Goal: Transaction & Acquisition: Purchase product/service

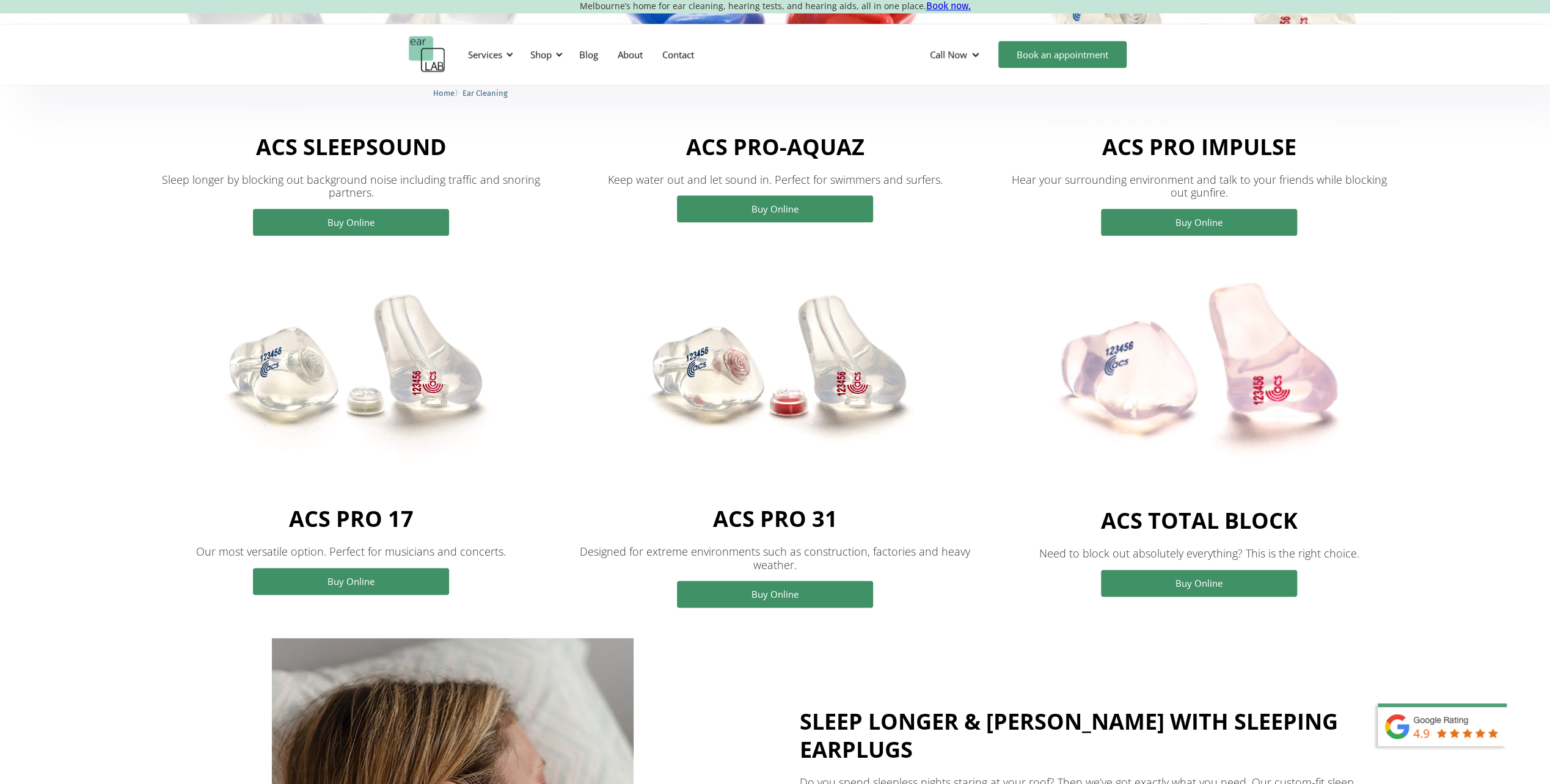
scroll to position [946, 0]
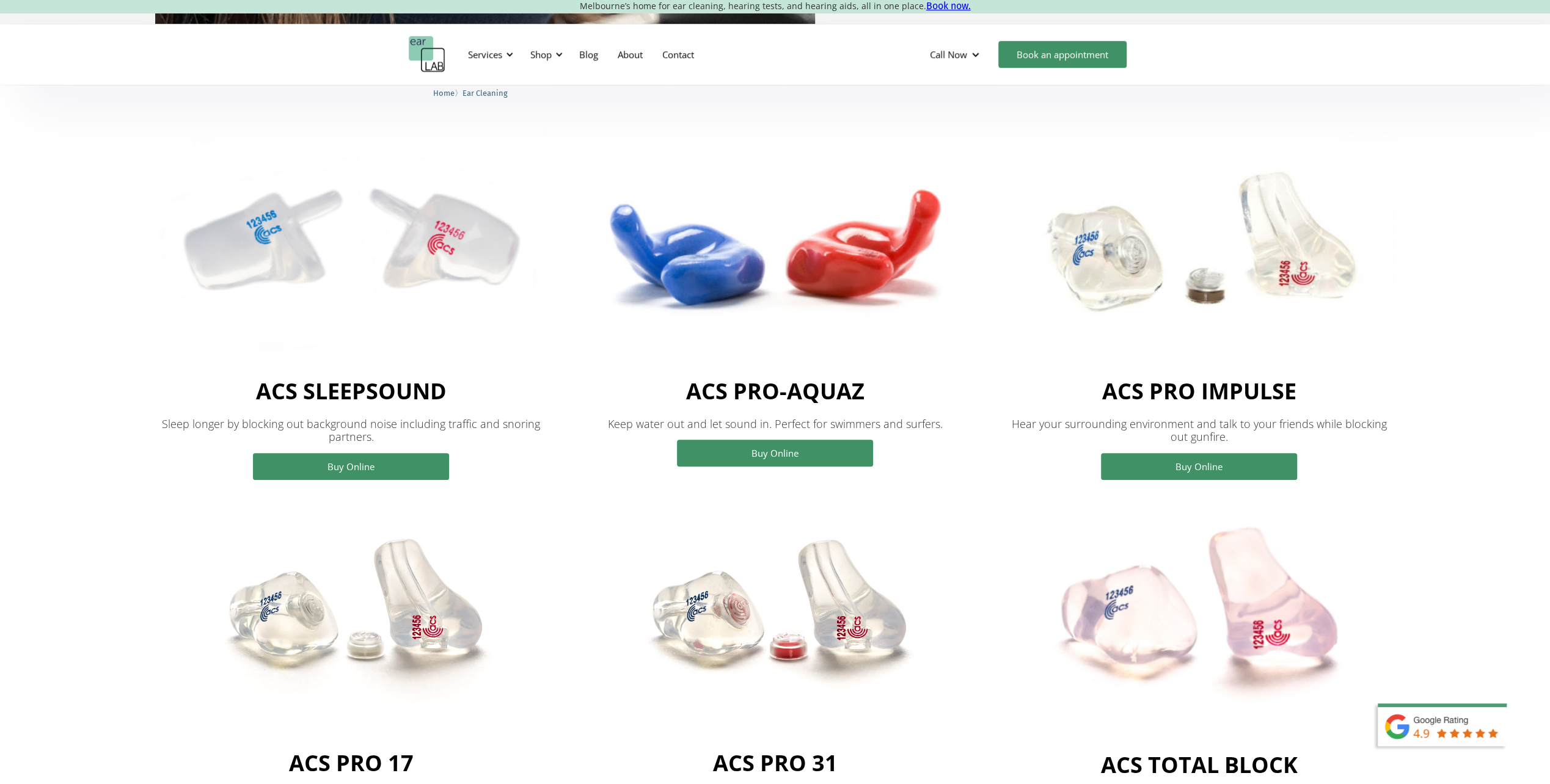
click at [383, 260] on img at bounding box center [351, 242] width 392 height 271
click at [309, 462] on link "Buy Online" at bounding box center [351, 467] width 196 height 27
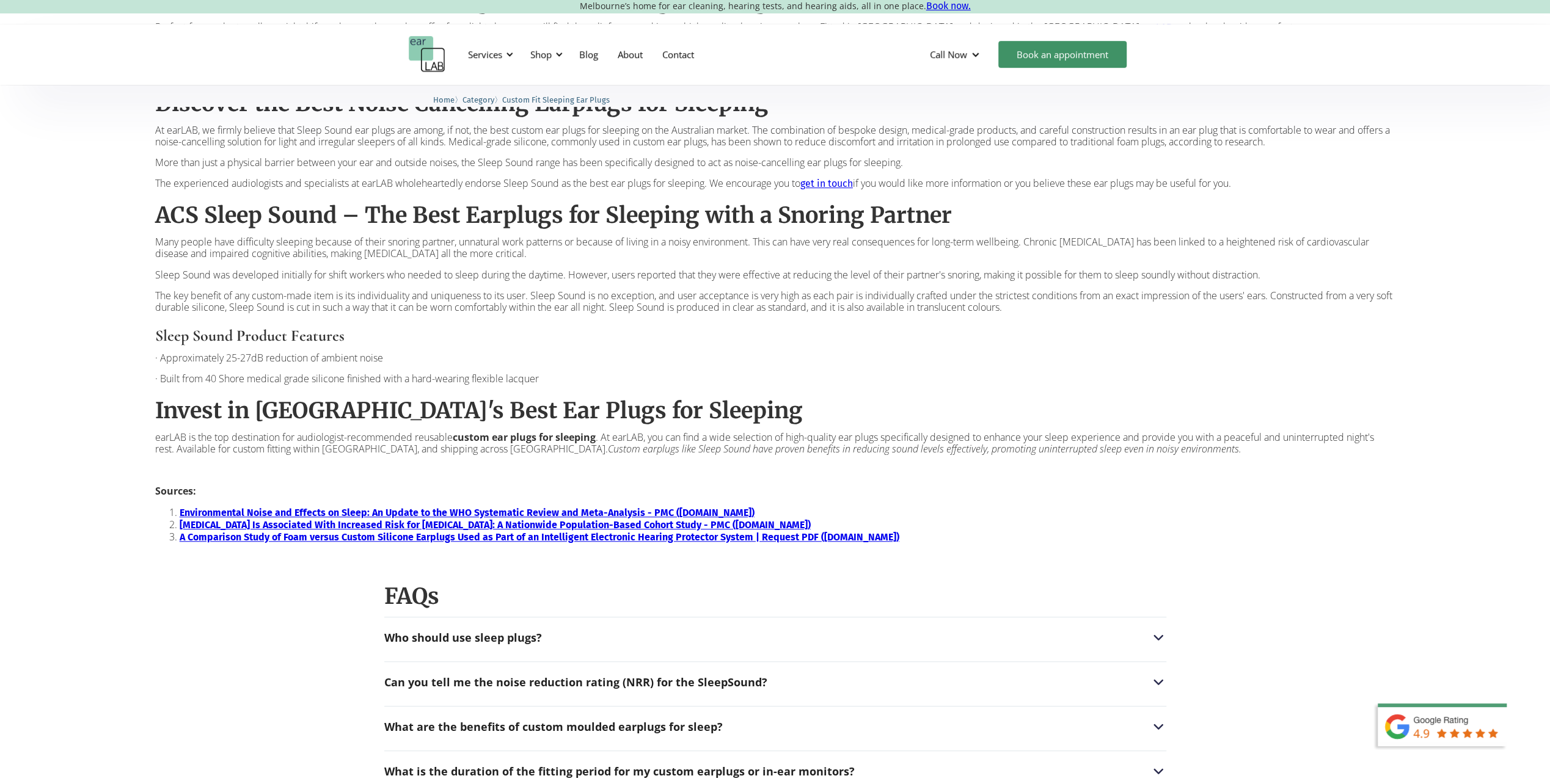
scroll to position [933, 0]
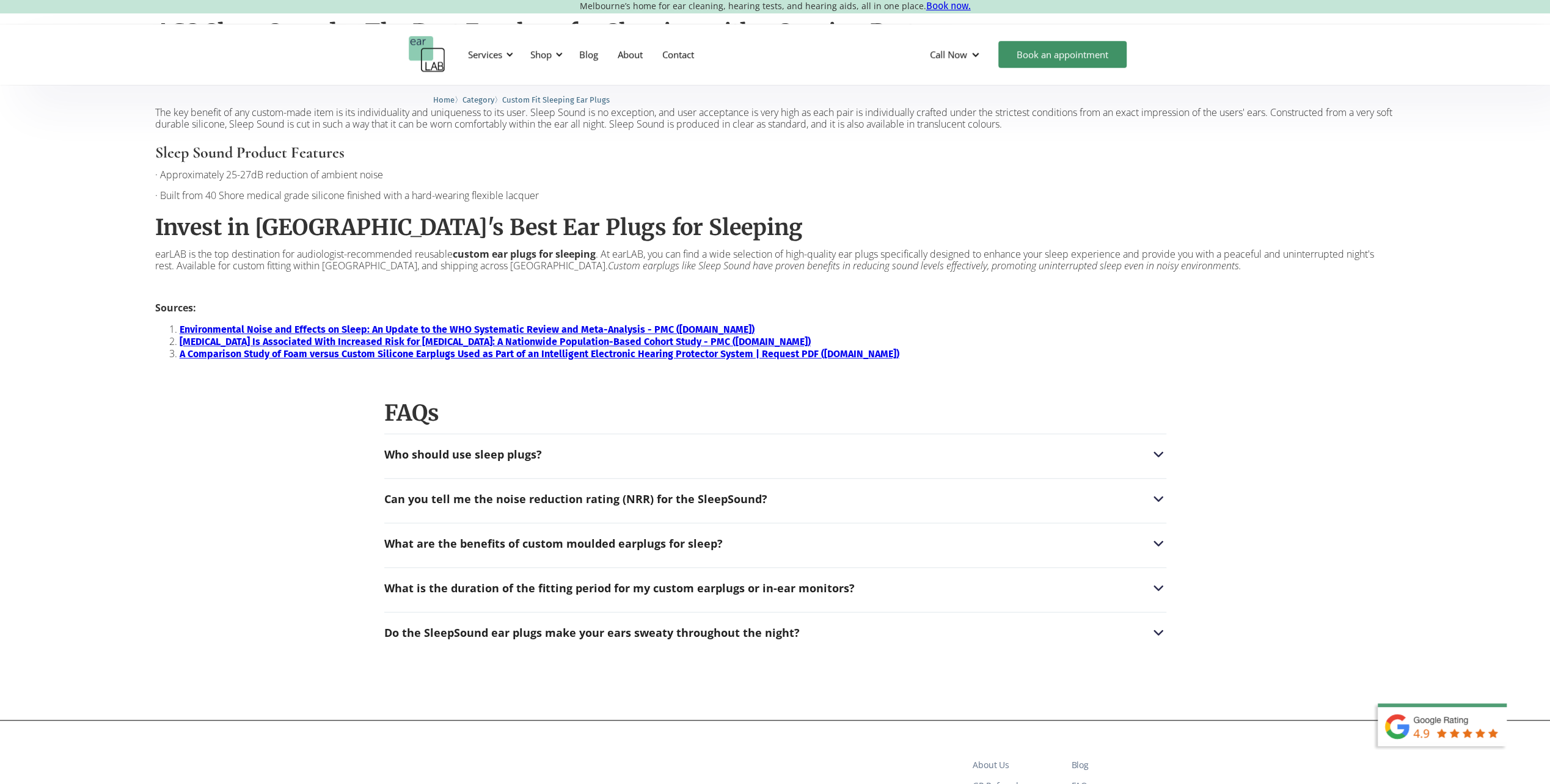
click at [558, 465] on div "Who should use sleep plugs? Anyone who needs a quieter sleep environment. Think…" at bounding box center [775, 451] width 782 height 35
click at [557, 458] on div "Who should use sleep plugs?" at bounding box center [775, 454] width 782 height 16
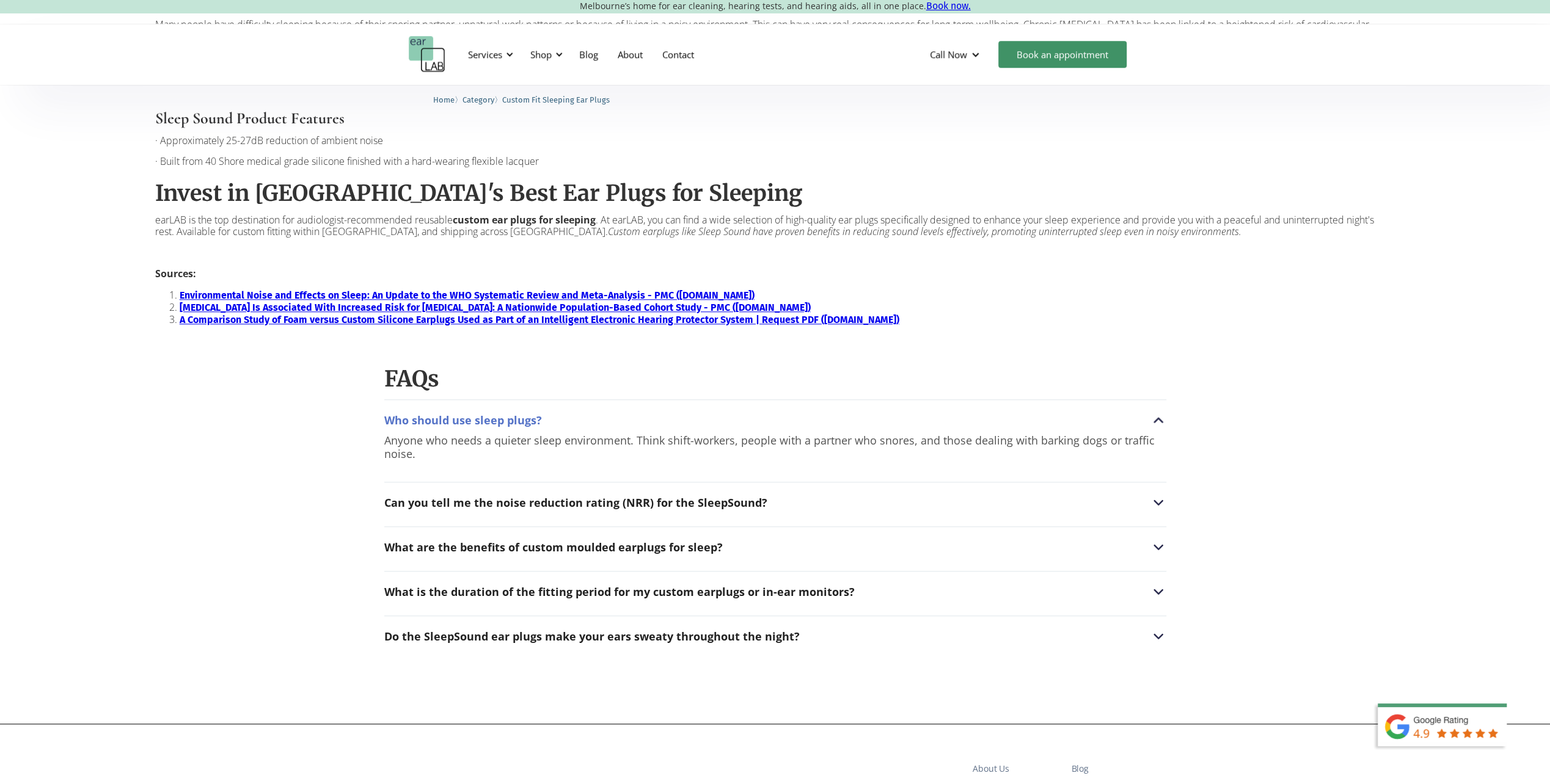
scroll to position [971, 0]
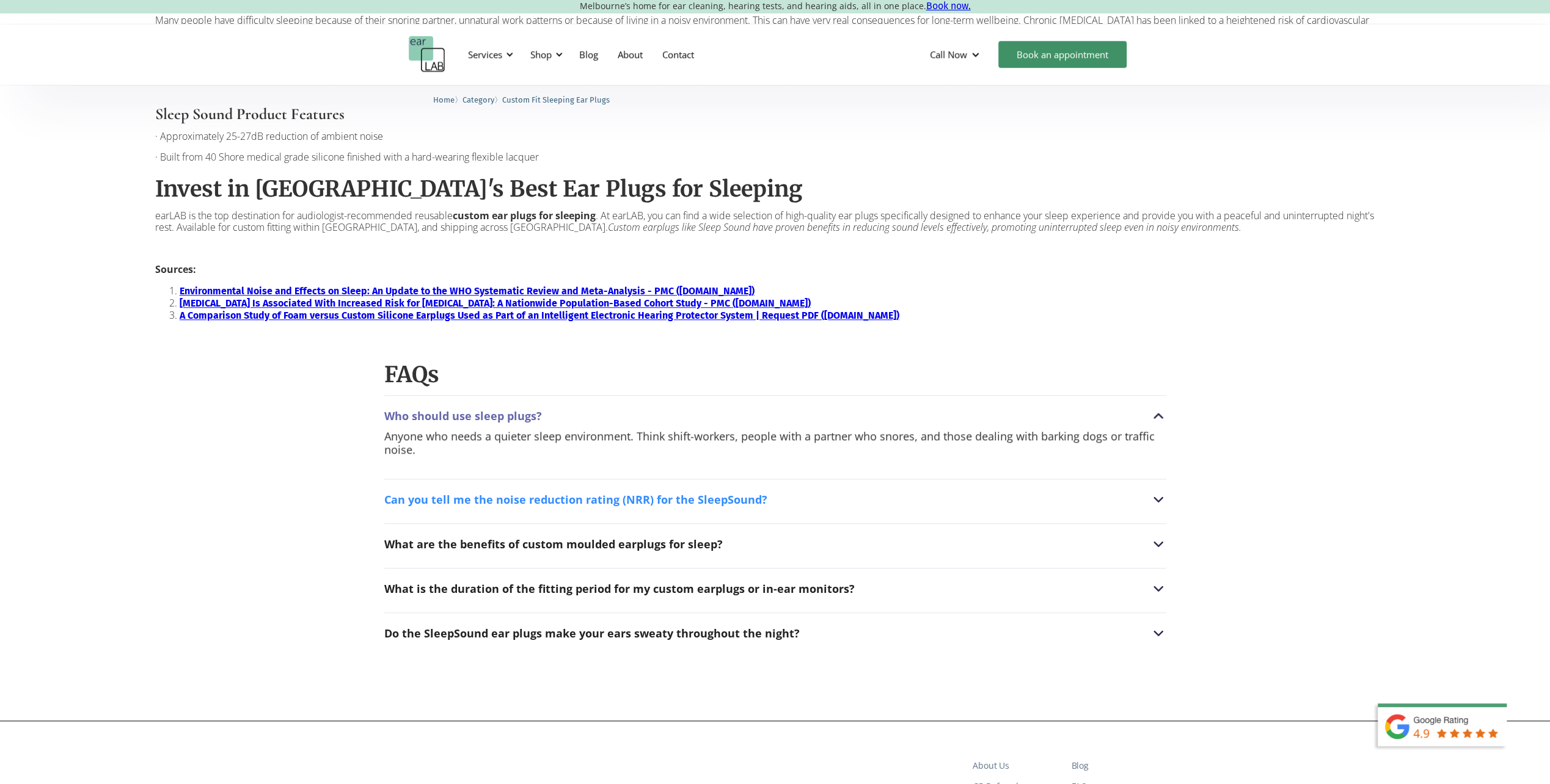
click at [539, 507] on div "Can you tell me the noise reduction rating (NRR) for the SleepSound?" at bounding box center [775, 500] width 782 height 16
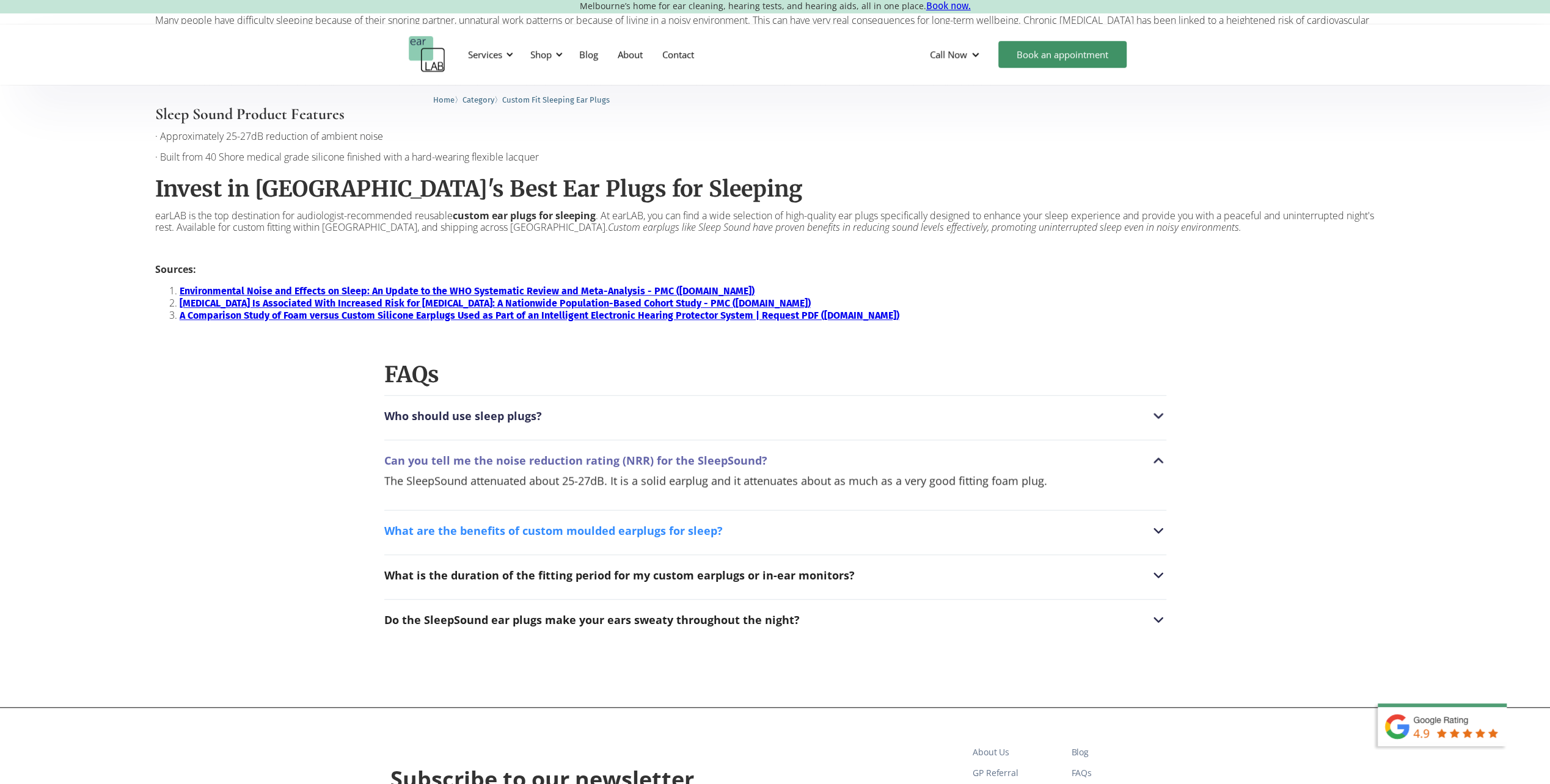
click at [530, 531] on div "What are the benefits of custom moulded earplugs for sleep?" at bounding box center [554, 531] width 338 height 12
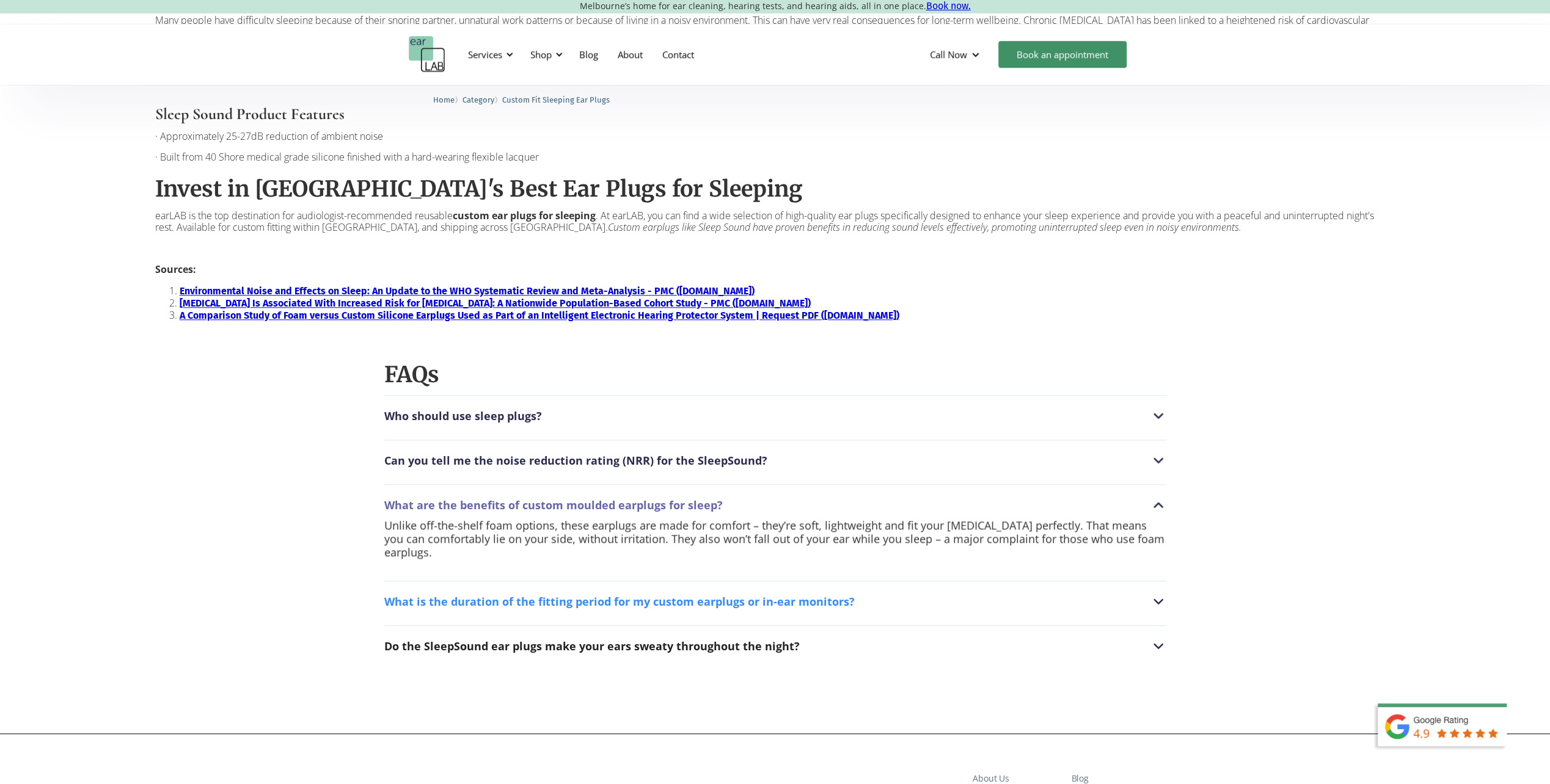
click at [512, 595] on div "What is the duration of the fitting period for my custom earplugs or in-ear mon…" at bounding box center [619, 601] width 471 height 12
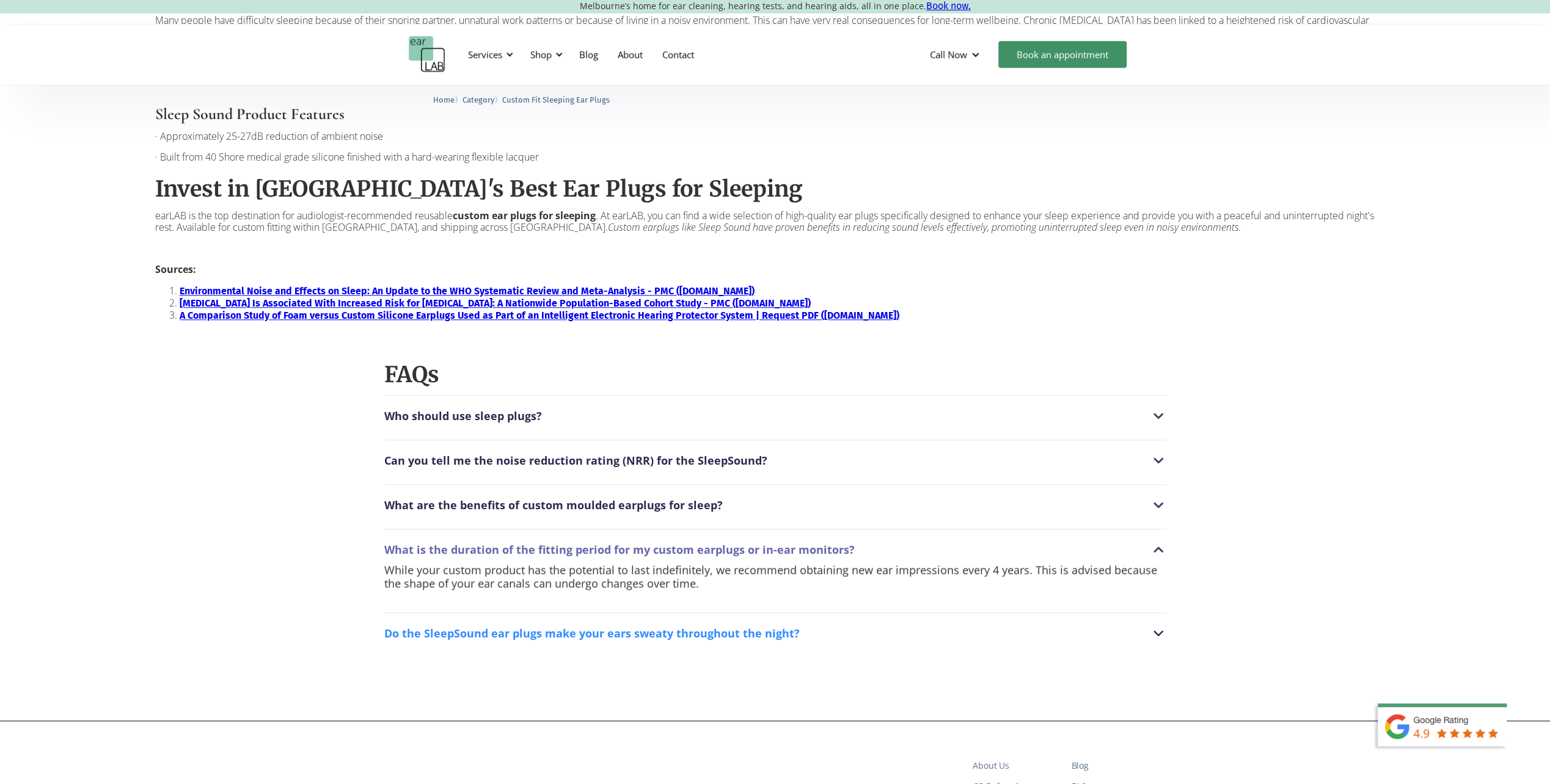
click at [503, 634] on div "Do the SleepSound ear plugs make your ears sweaty throughout the night?" at bounding box center [592, 633] width 415 height 12
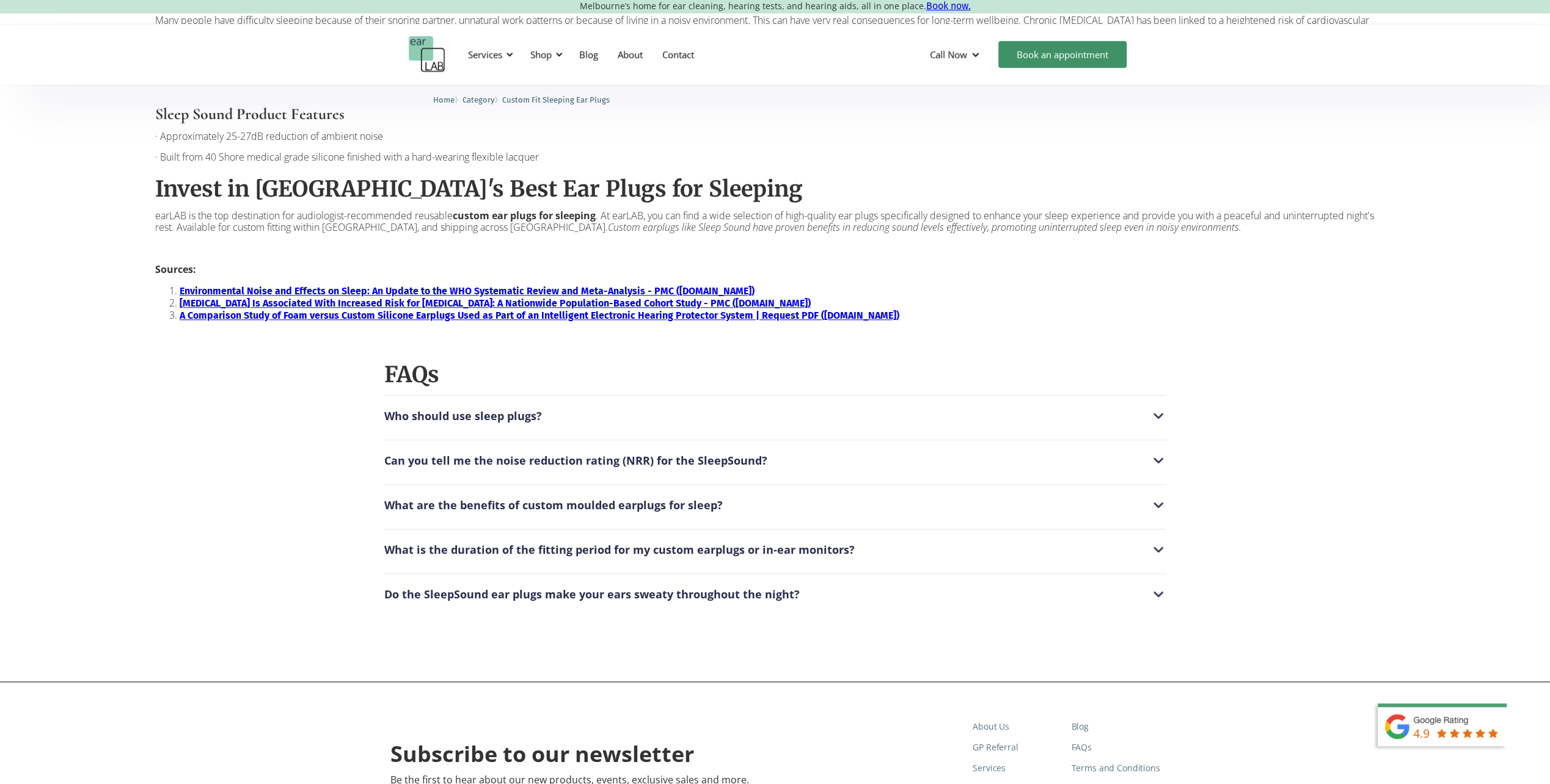
scroll to position [1277, 0]
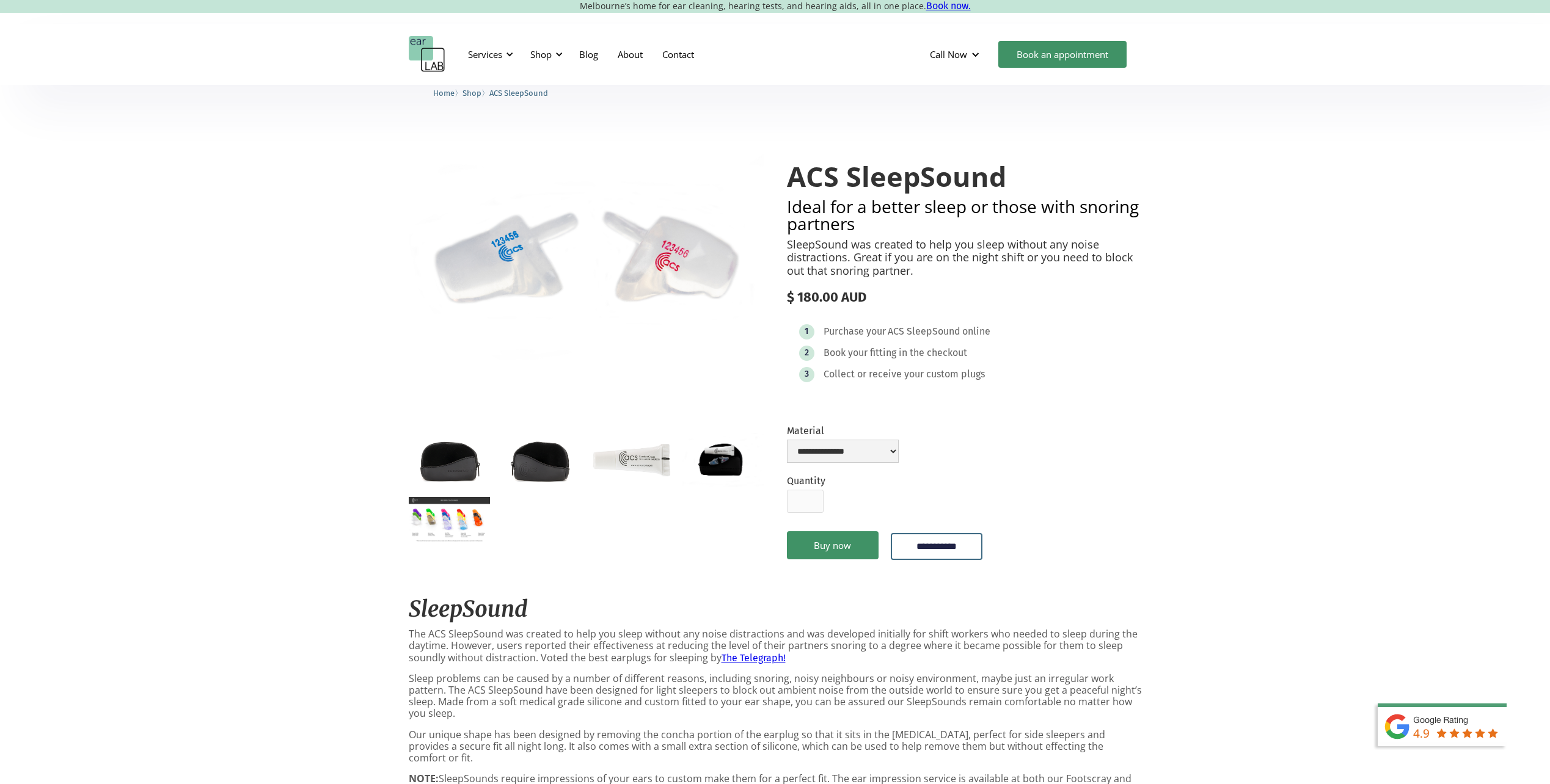
click at [856, 445] on select "**********" at bounding box center [843, 451] width 112 height 23
select select "**********"
click at [787, 440] on select "**********" at bounding box center [843, 451] width 112 height 23
click at [454, 529] on img "open lightbox" at bounding box center [449, 520] width 81 height 46
